Goal: Check status: Check status

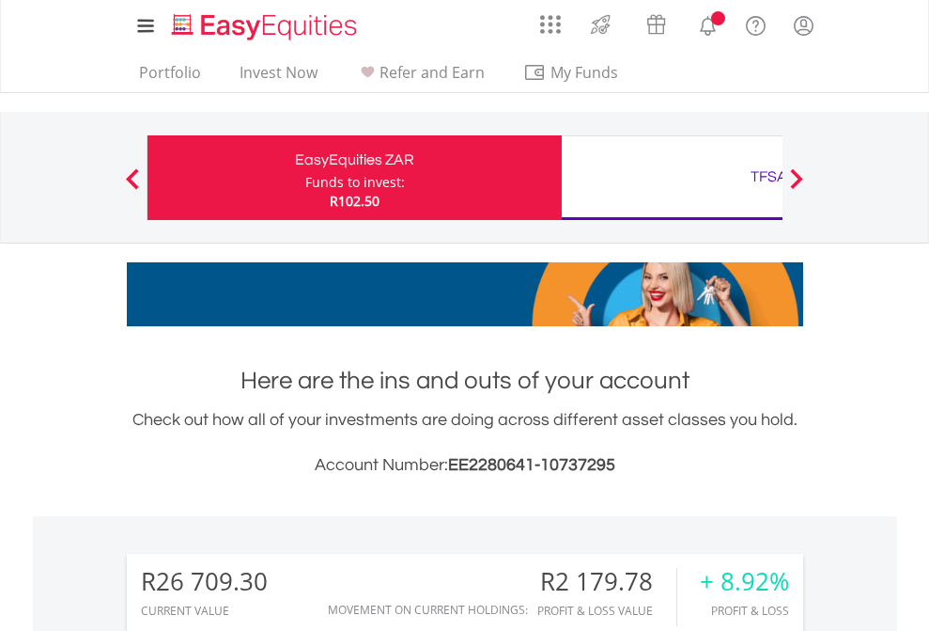
scroll to position [180, 295]
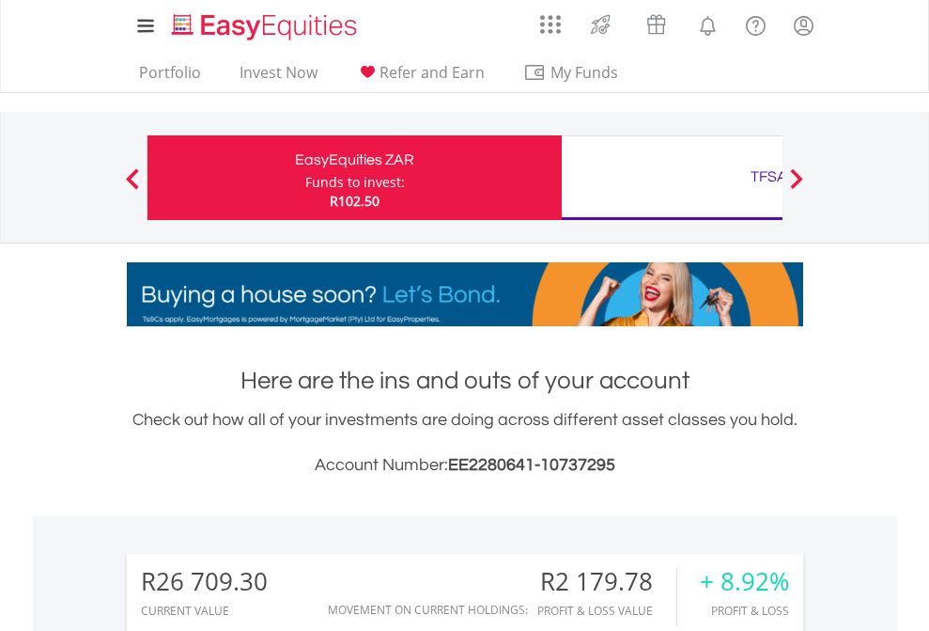
click at [305, 178] on div "Funds to invest:" at bounding box center [355, 182] width 100 height 19
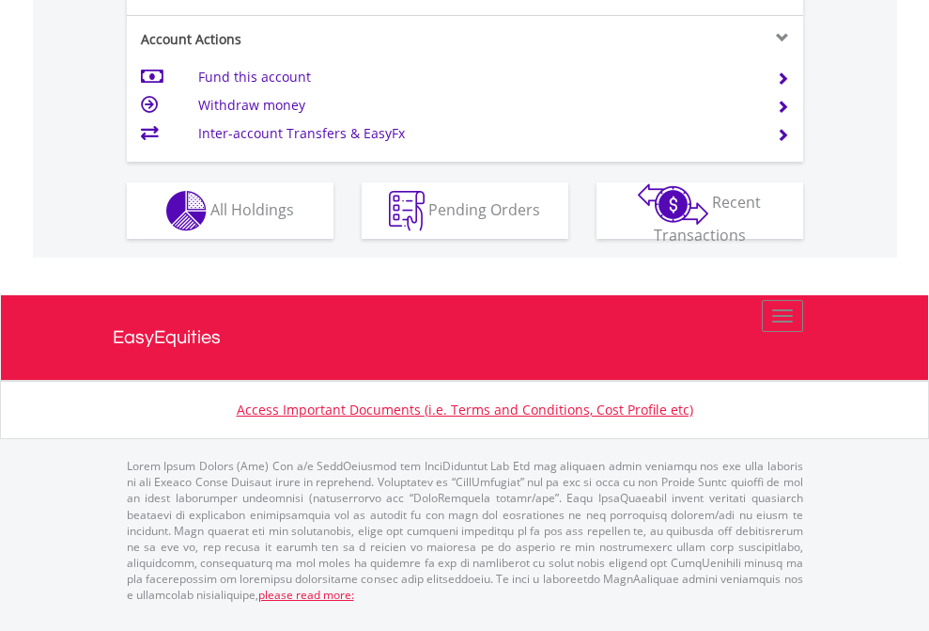
scroll to position [1764, 0]
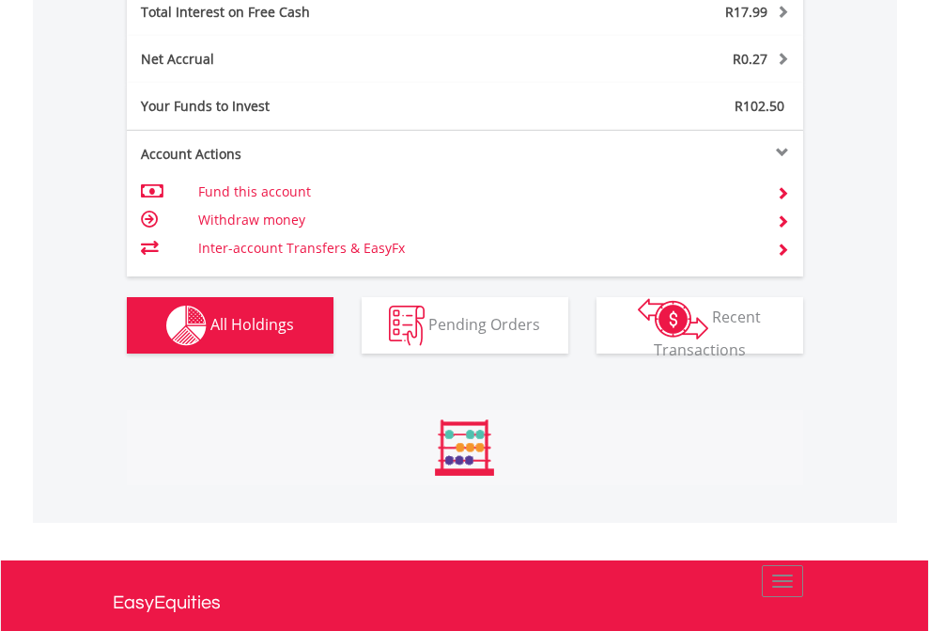
scroll to position [180, 295]
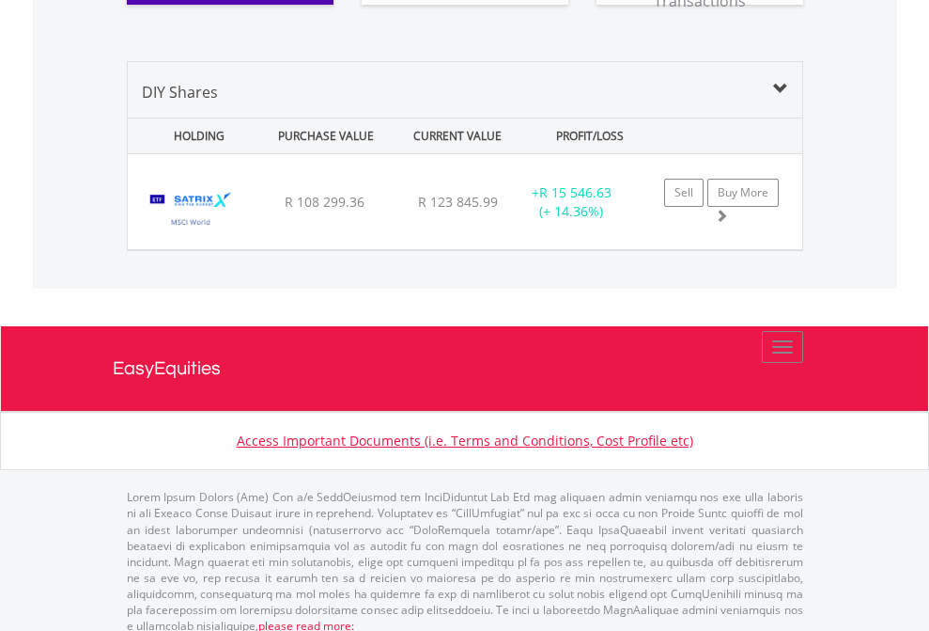
scroll to position [2090, 0]
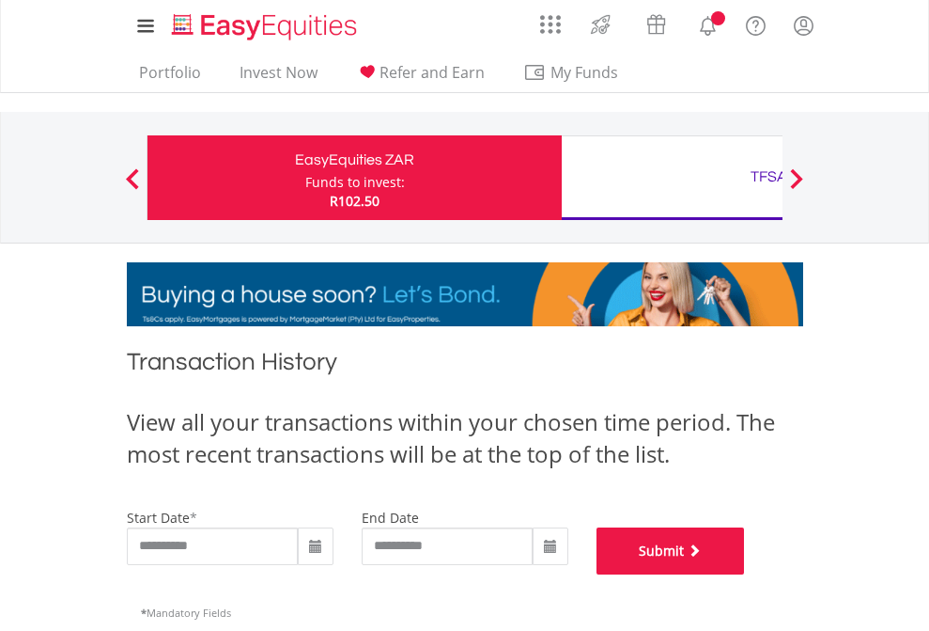
click at [745, 574] on button "Submit" at bounding box center [671, 550] width 148 height 47
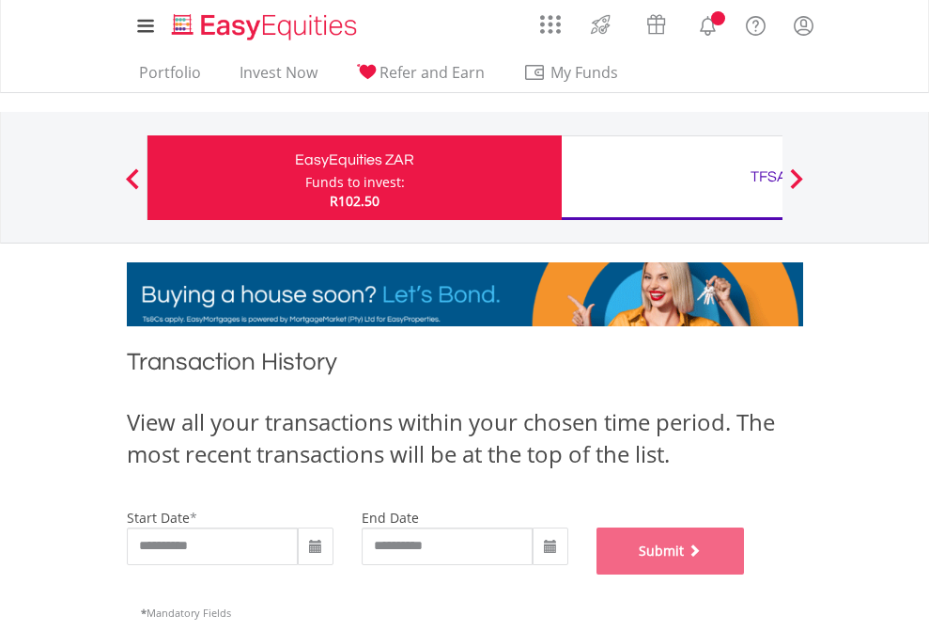
scroll to position [762, 0]
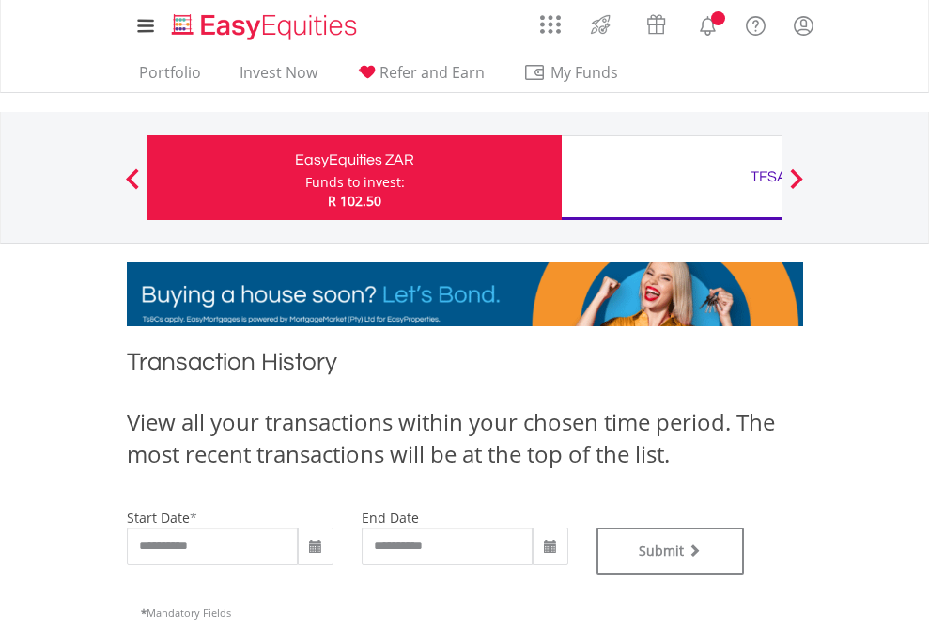
click at [672, 178] on div "TFSA" at bounding box center [769, 177] width 392 height 26
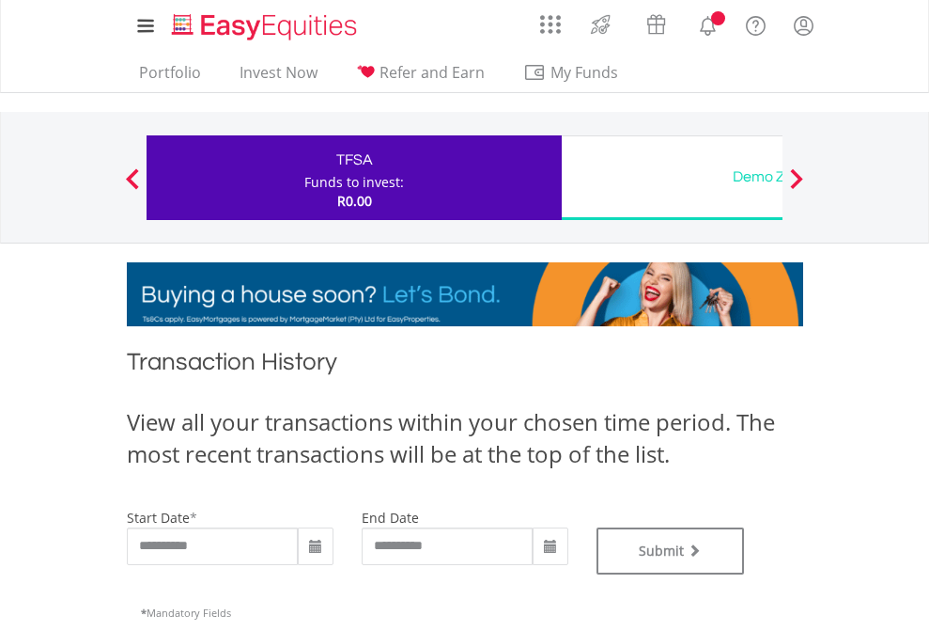
type input "**********"
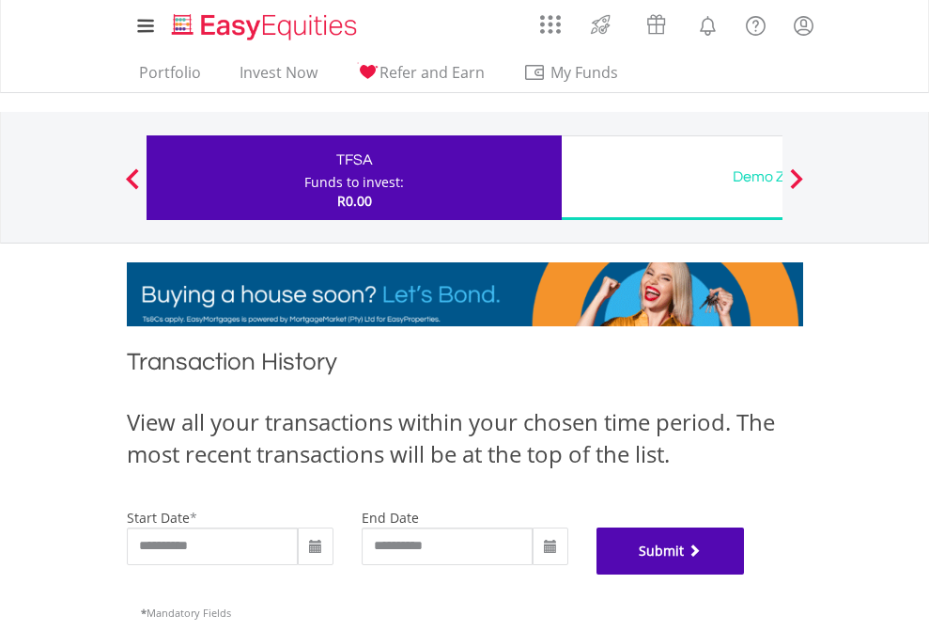
click at [745, 574] on button "Submit" at bounding box center [671, 550] width 148 height 47
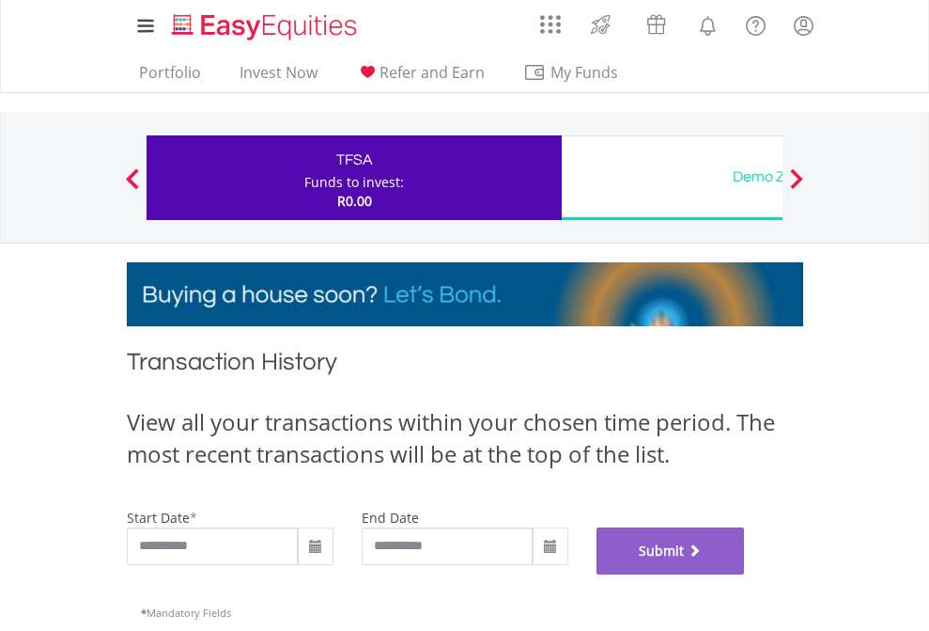
scroll to position [762, 0]
